Goal: Navigation & Orientation: Go to known website

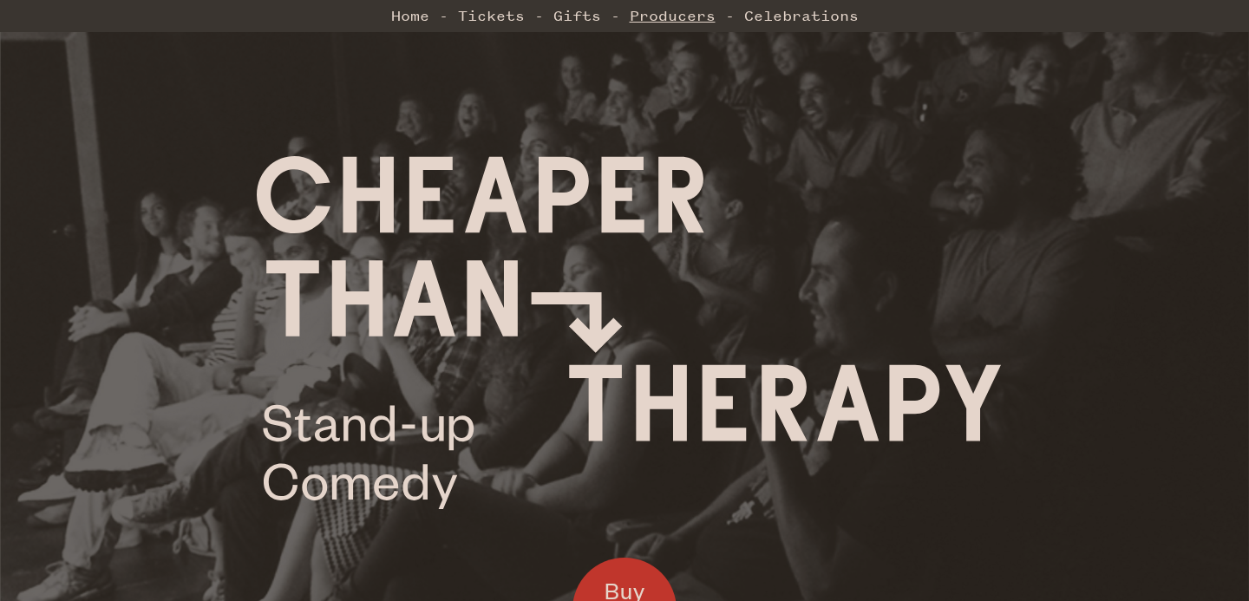
click at [696, 22] on link "Producers" at bounding box center [673, 15] width 86 height 35
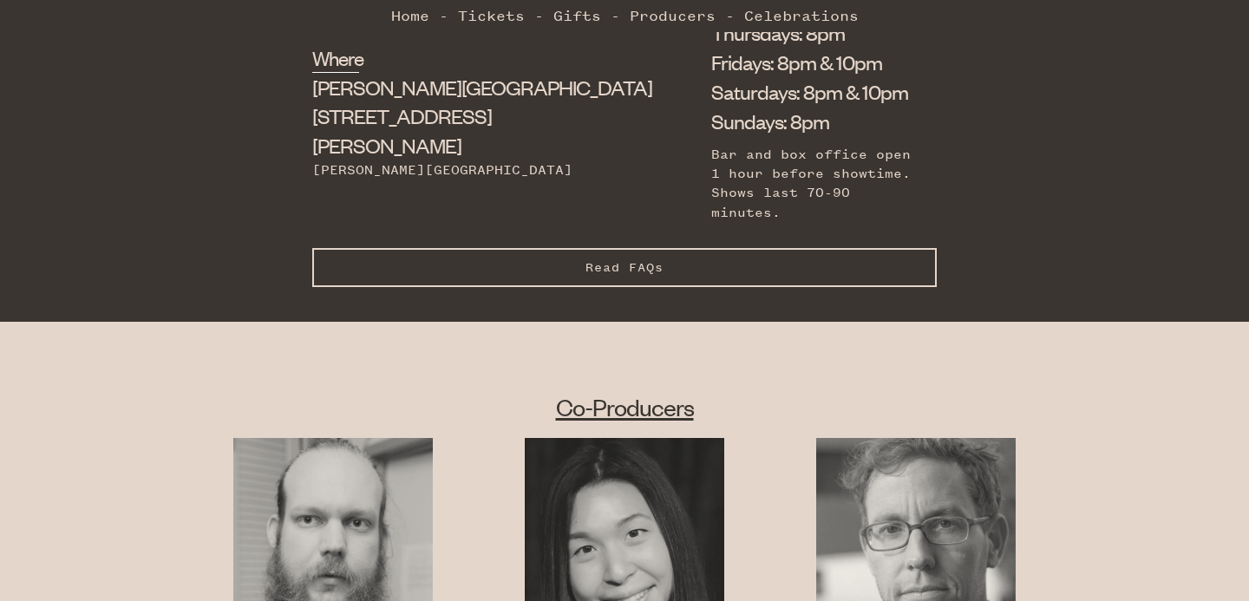
scroll to position [1136, 0]
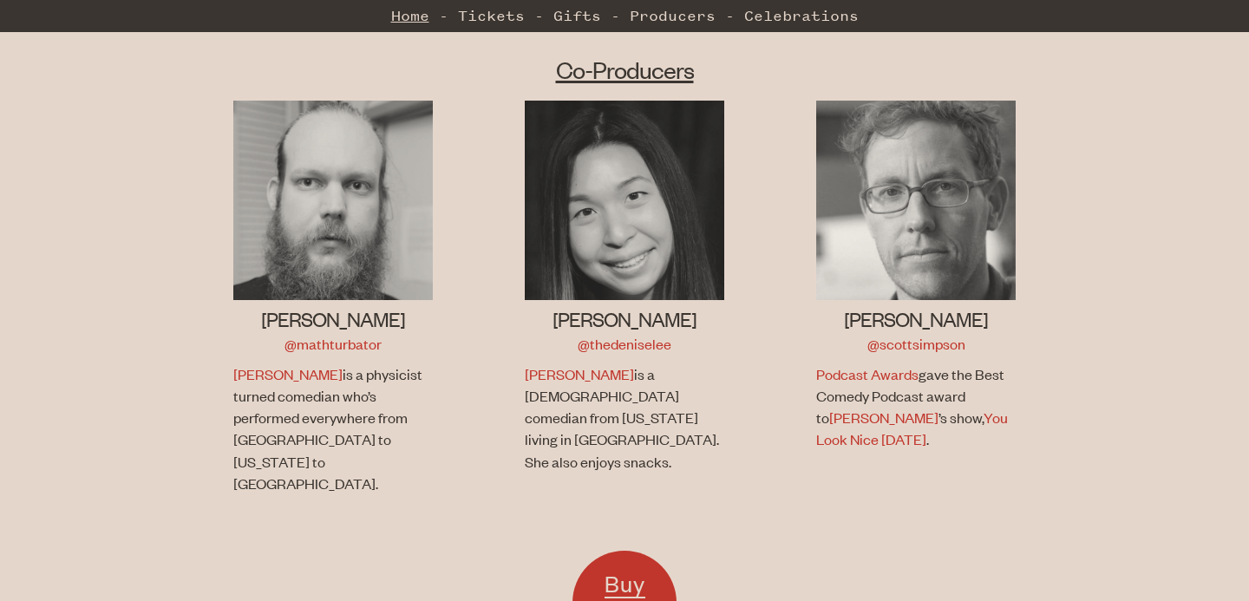
click at [400, 12] on link "Home" at bounding box center [410, 15] width 38 height 35
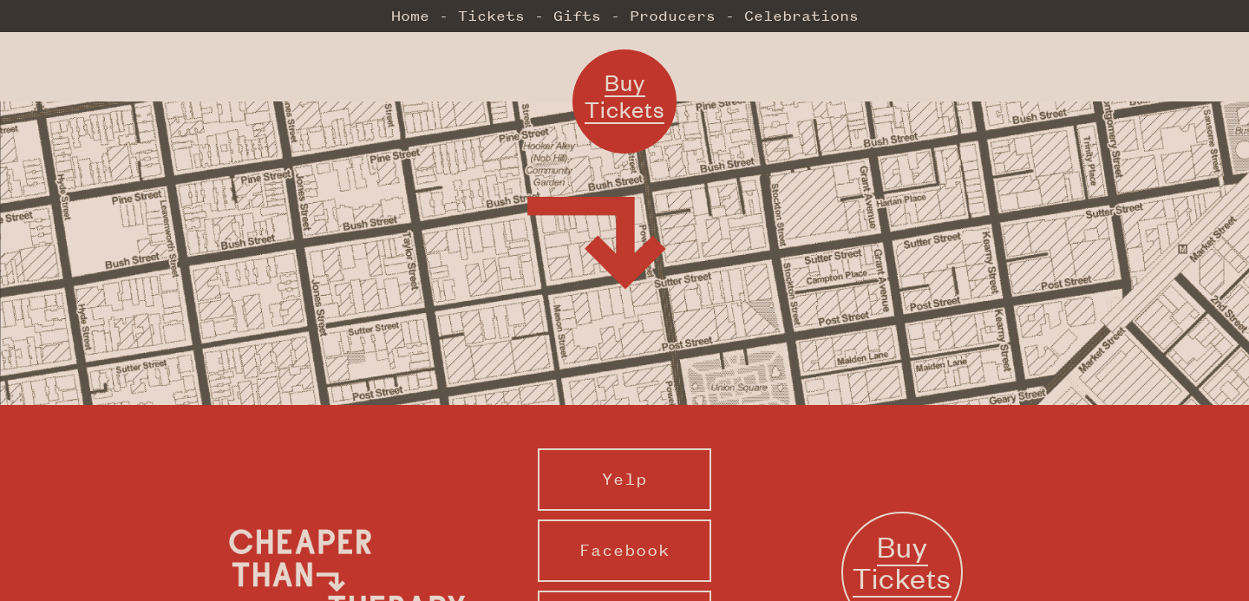
scroll to position [1805, 0]
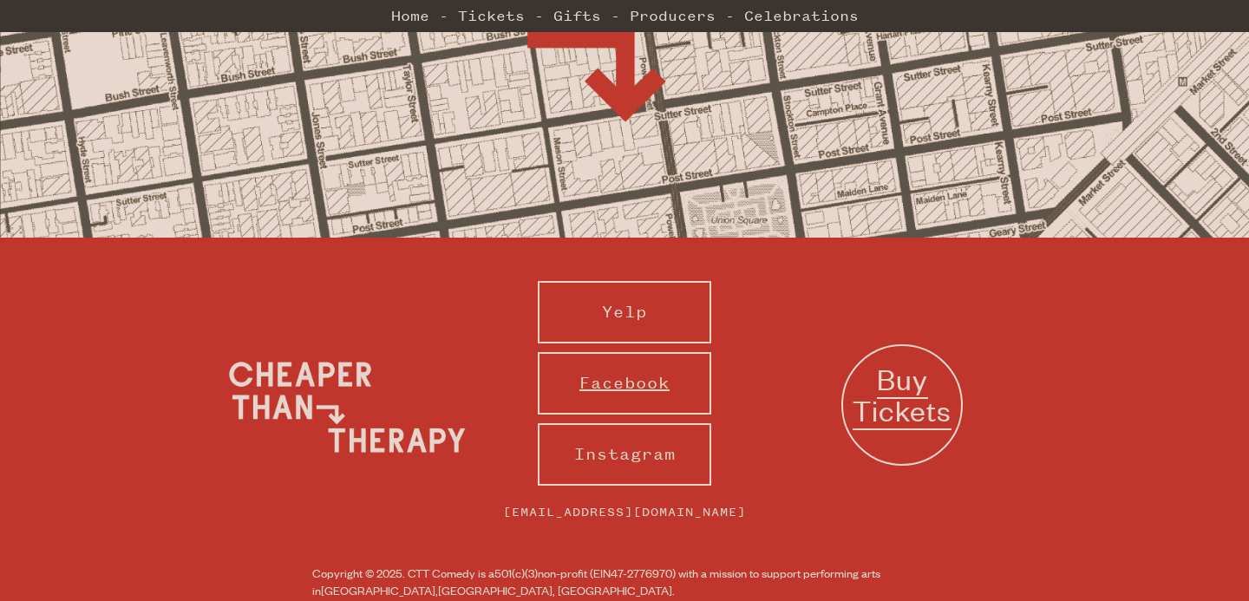
click at [605, 352] on link "Facebook" at bounding box center [625, 383] width 174 height 62
